Goal: Navigation & Orientation: Understand site structure

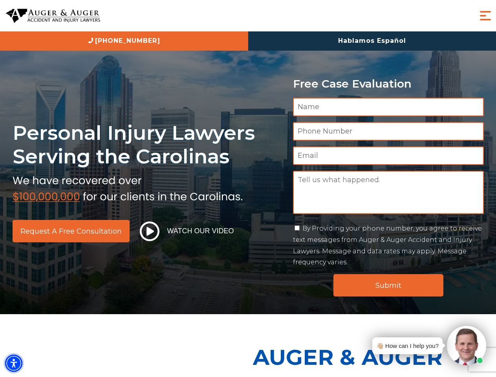
click at [14, 363] on img "Accessibility Menu" at bounding box center [13, 363] width 17 height 17
